Goal: Transaction & Acquisition: Purchase product/service

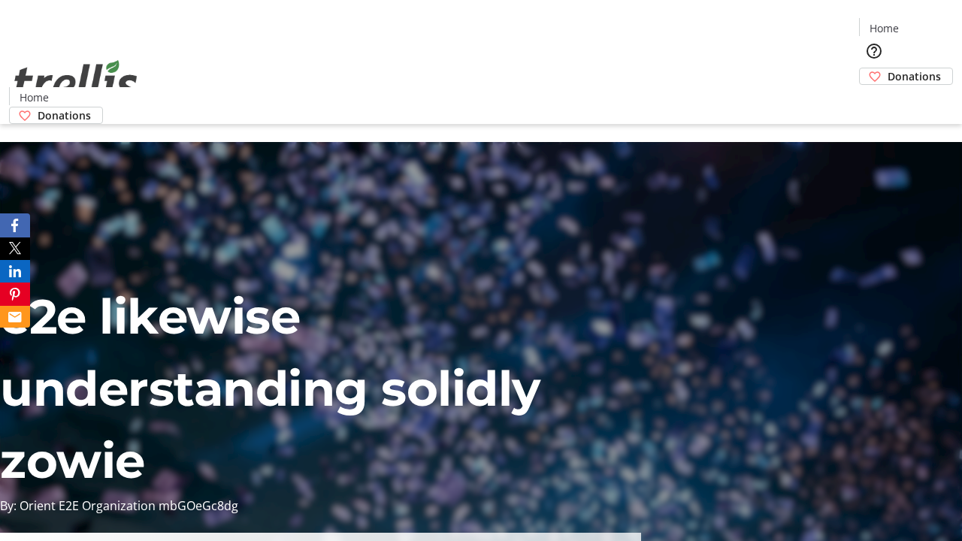
click at [887, 68] on span "Donations" at bounding box center [913, 76] width 53 height 16
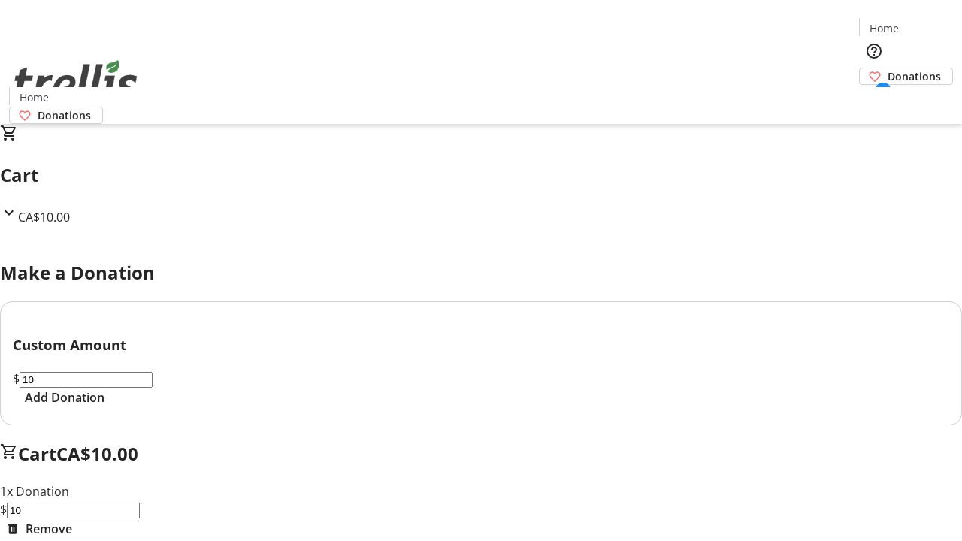
select select "CA"
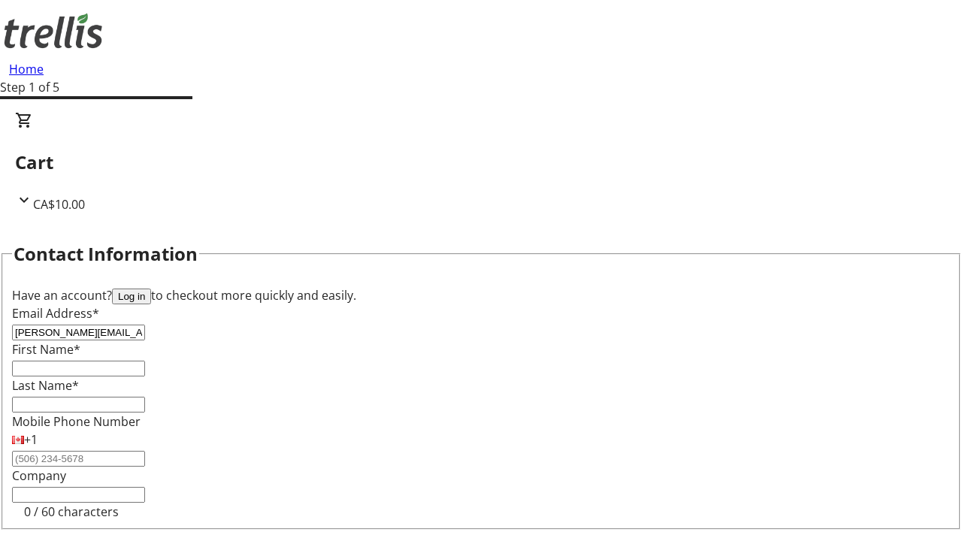
type input "[PERSON_NAME][EMAIL_ADDRESS][DOMAIN_NAME]"
type input "[PERSON_NAME]"
type input "[STREET_ADDRESS][PERSON_NAME]"
type input "Kelowna"
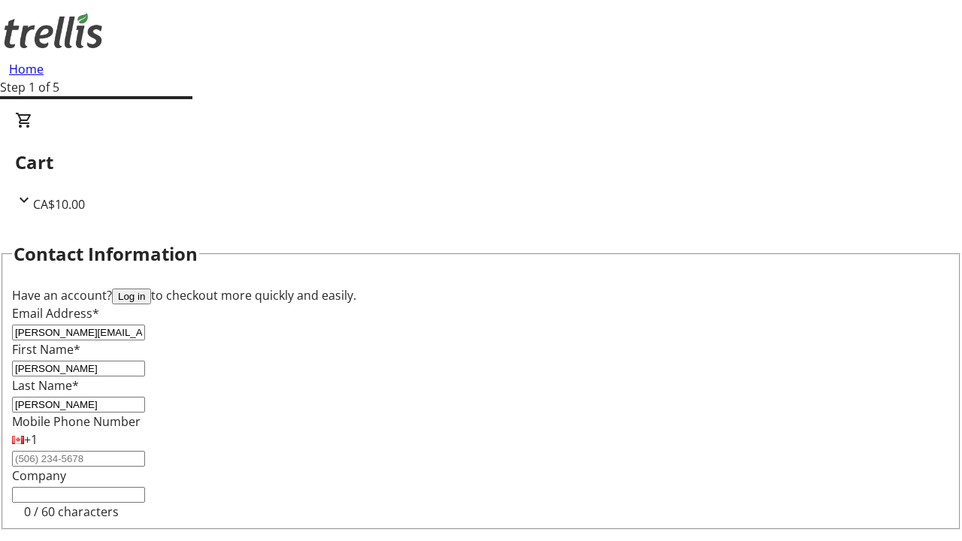
select select "BC"
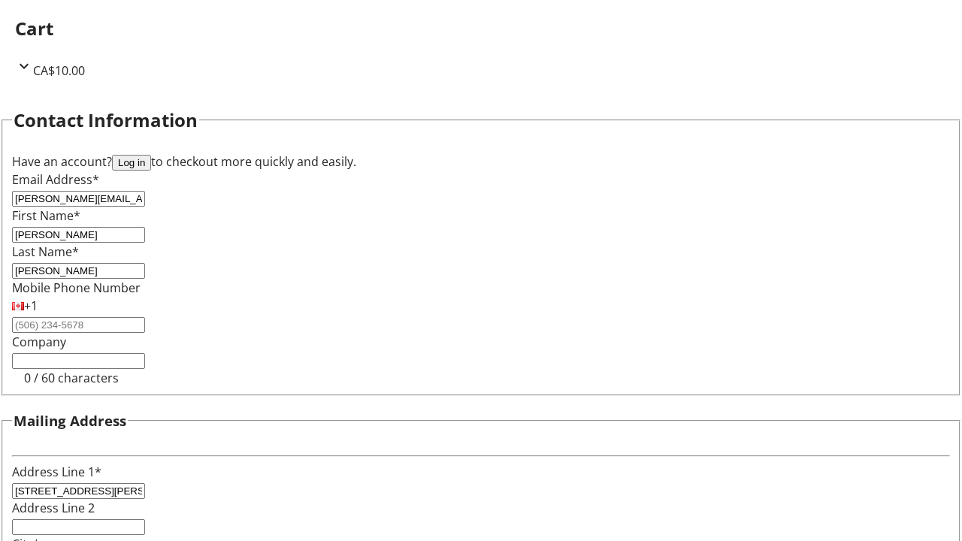
type input "Kelowna"
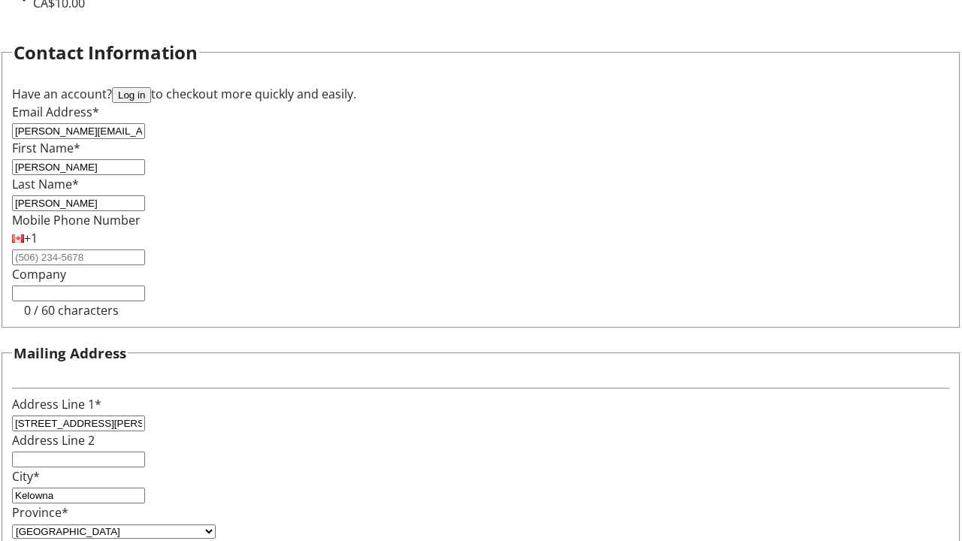
type input "V1Y 0C2"
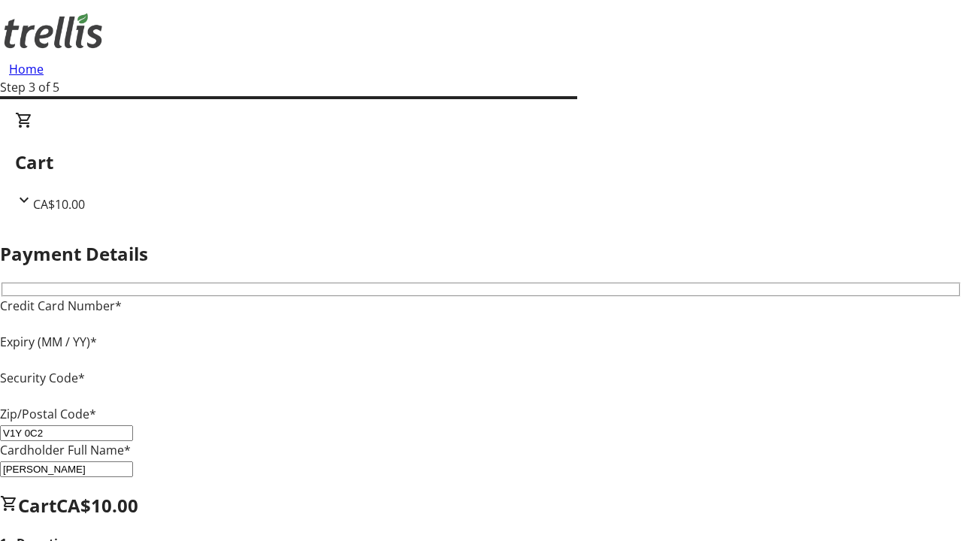
type input "V1Y 0C2"
